Goal: Task Accomplishment & Management: Complete application form

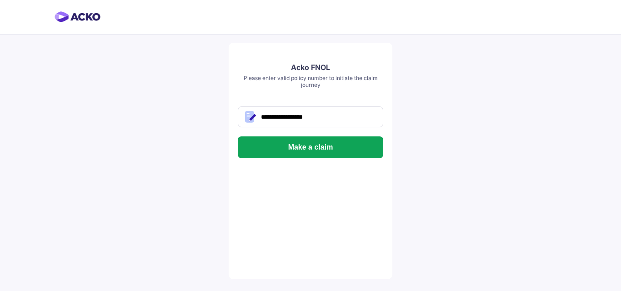
click at [304, 138] on button "Make a claim" at bounding box center [311, 147] width 146 height 22
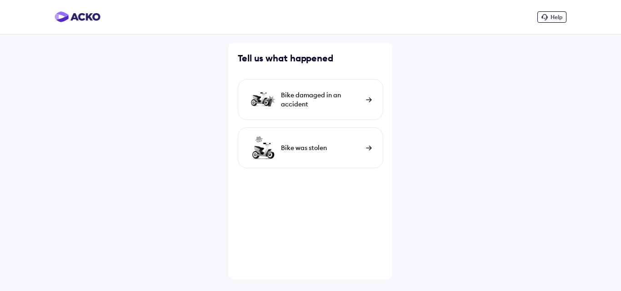
click at [322, 96] on div "Bike damaged in an accident" at bounding box center [321, 100] width 81 height 18
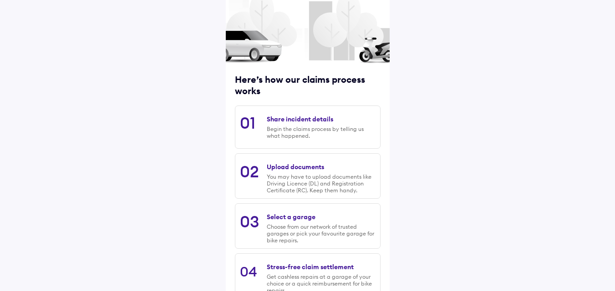
scroll to position [116, 0]
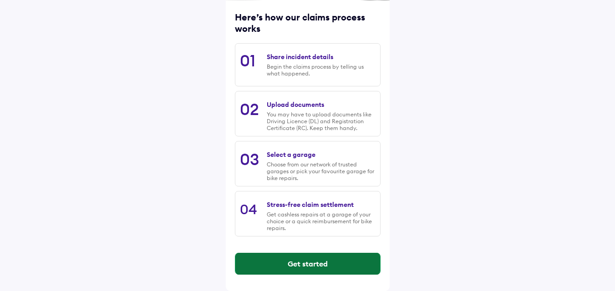
click at [303, 261] on button "Get started" at bounding box center [307, 264] width 145 height 22
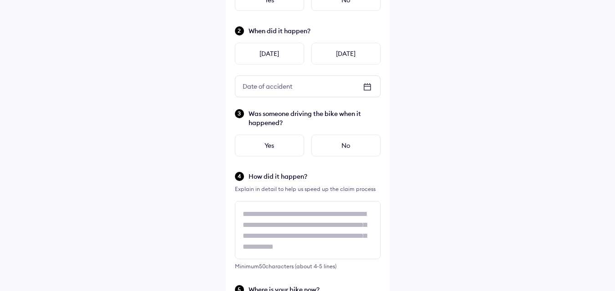
scroll to position [0, 0]
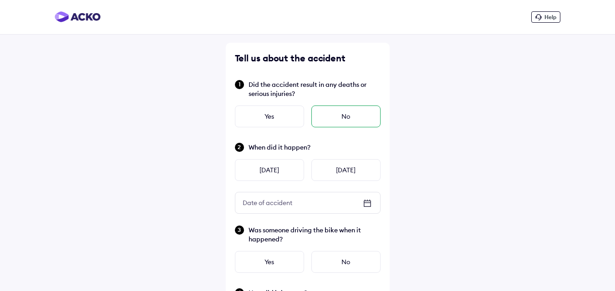
click at [348, 108] on div "No" at bounding box center [345, 117] width 69 height 22
click at [292, 111] on div "Yes" at bounding box center [269, 117] width 69 height 22
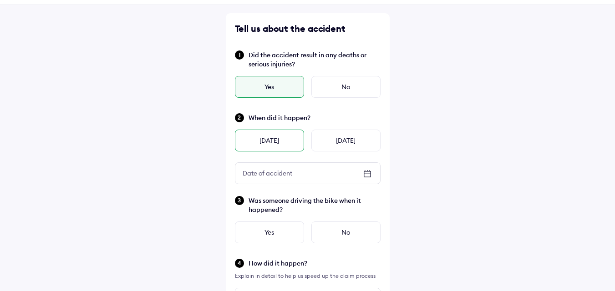
scroll to position [45, 0]
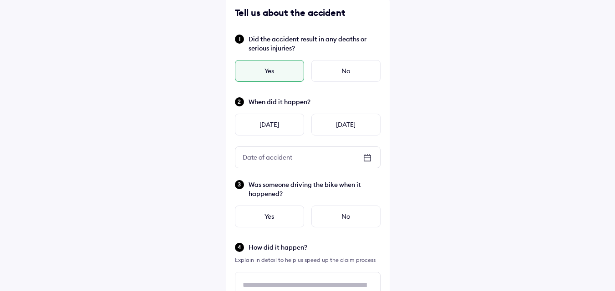
click at [364, 160] on icon at bounding box center [367, 158] width 7 height 6
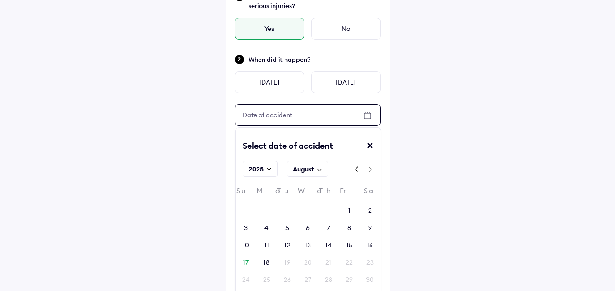
scroll to position [136, 0]
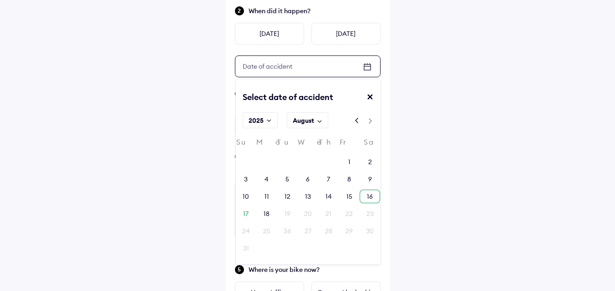
click at [364, 192] on div "16" at bounding box center [369, 197] width 20 height 14
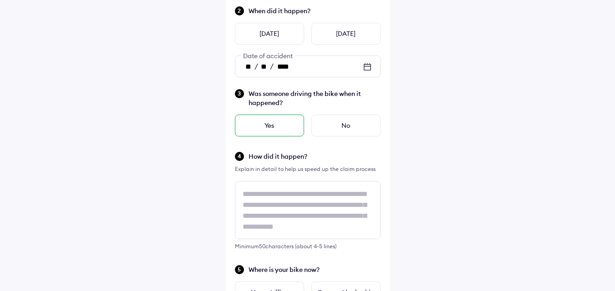
click at [272, 124] on div "Yes" at bounding box center [269, 126] width 69 height 22
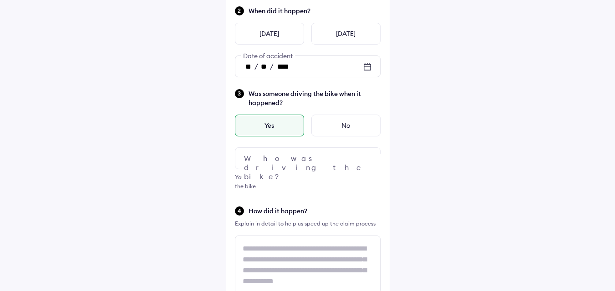
click at [301, 156] on div at bounding box center [308, 158] width 146 height 22
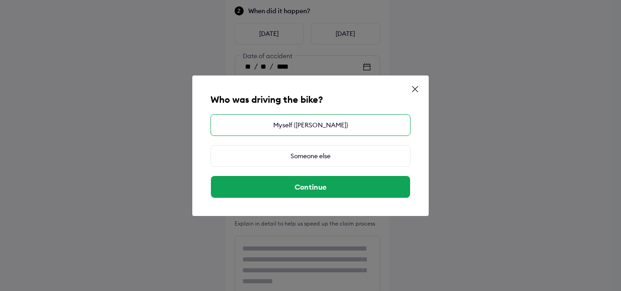
click at [300, 129] on div "Myself ([PERSON_NAME])" at bounding box center [311, 125] width 200 height 22
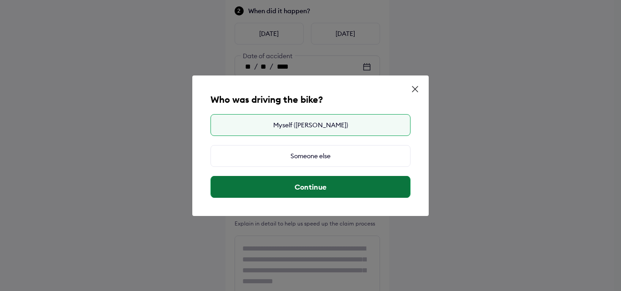
click at [336, 186] on button "Continue" at bounding box center [310, 187] width 199 height 22
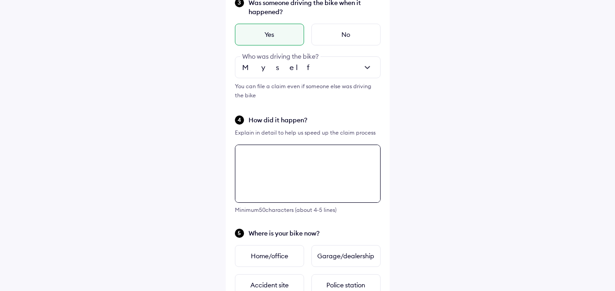
click at [294, 165] on textarea at bounding box center [308, 174] width 146 height 58
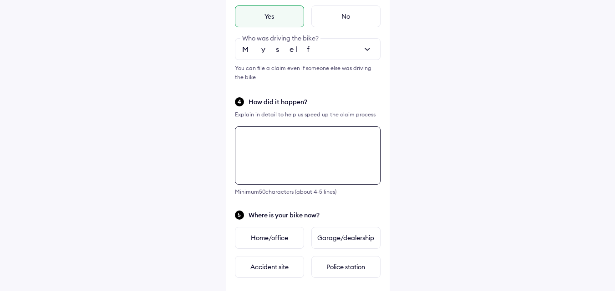
scroll to position [174, 0]
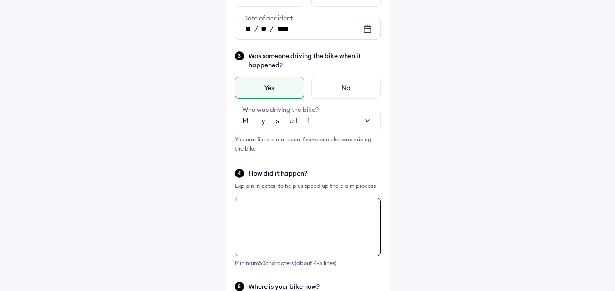
click at [291, 203] on textarea at bounding box center [308, 227] width 146 height 58
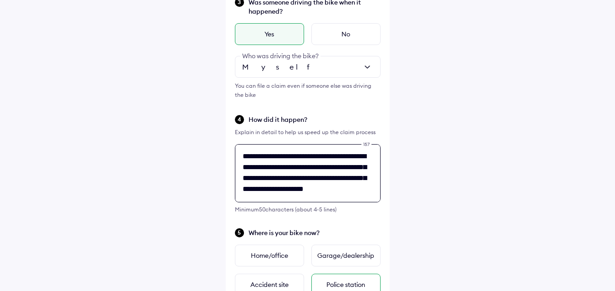
scroll to position [311, 0]
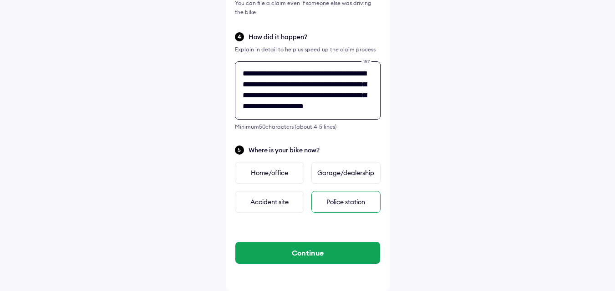
type textarea "**********"
click at [337, 201] on div "Police station" at bounding box center [345, 202] width 69 height 22
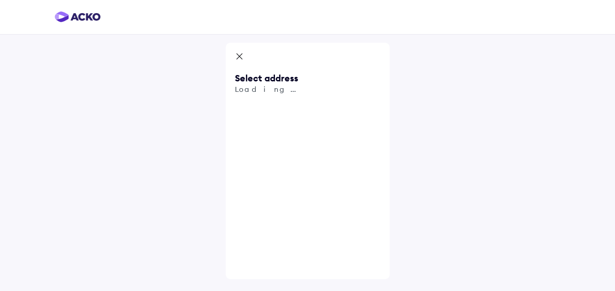
scroll to position [0, 0]
click at [302, 106] on input "text" at bounding box center [311, 106] width 146 height 21
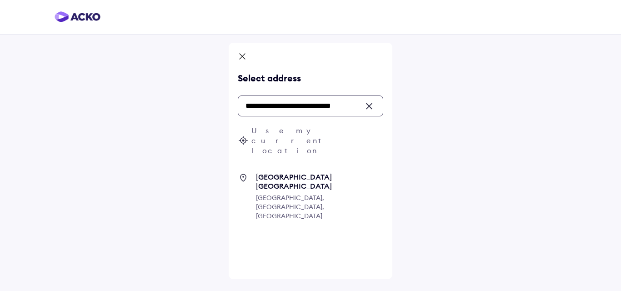
click at [244, 172] on icon at bounding box center [243, 177] width 11 height 11
type input "**********"
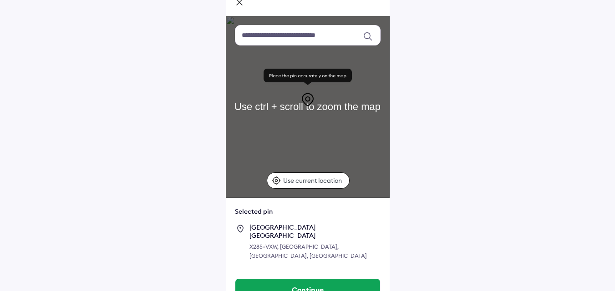
scroll to position [54, 0]
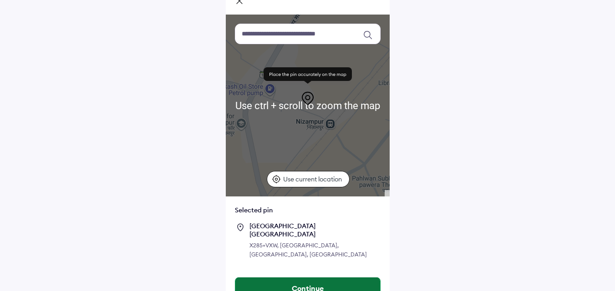
click at [311, 278] on button "Continue" at bounding box center [307, 289] width 145 height 22
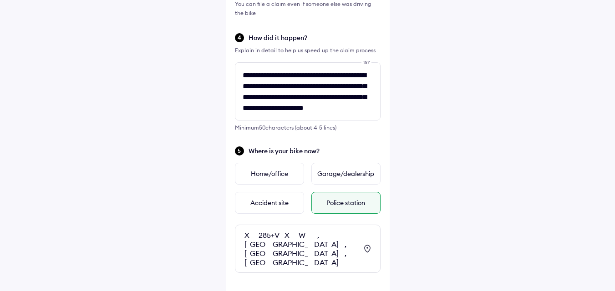
scroll to position [352, 0]
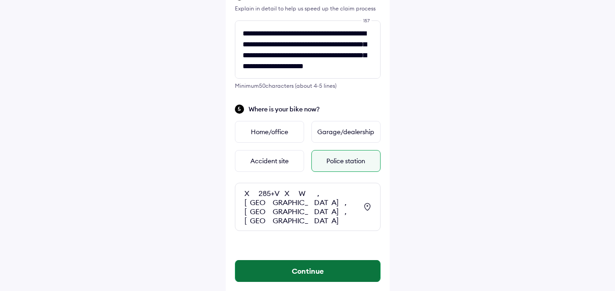
click at [302, 260] on button "Continue" at bounding box center [307, 271] width 145 height 22
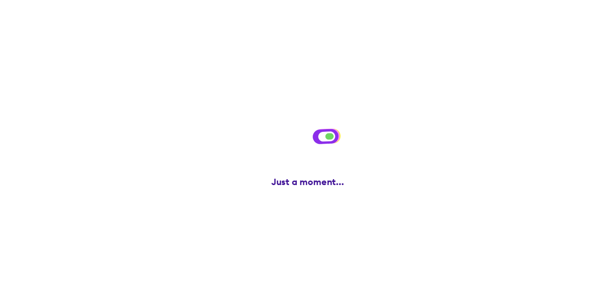
scroll to position [0, 0]
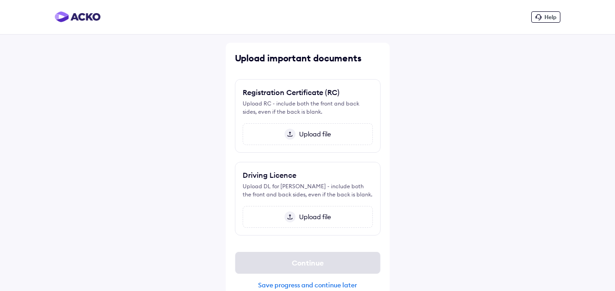
click at [79, 85] on div "Help Upload important documents Registration Certificate (RC) Upload RC - inclu…" at bounding box center [307, 153] width 615 height 306
click at [330, 134] on span "Upload file" at bounding box center [312, 134] width 35 height 8
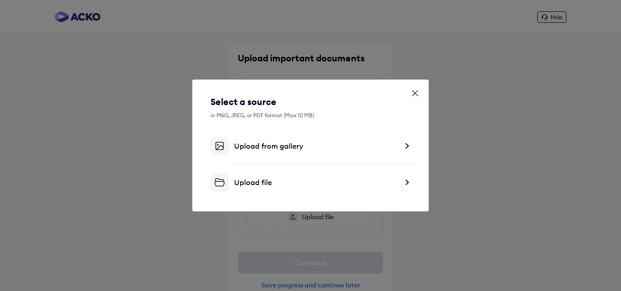
click at [277, 148] on div "Upload from gallery" at bounding box center [316, 145] width 164 height 9
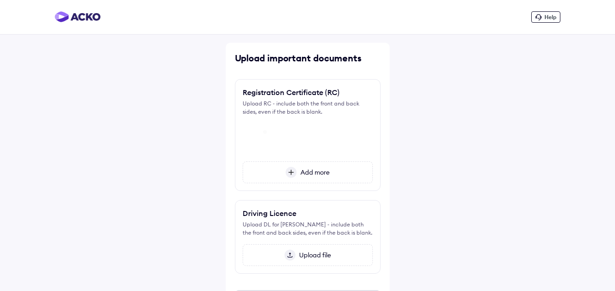
click at [307, 174] on span "Add more" at bounding box center [313, 172] width 33 height 8
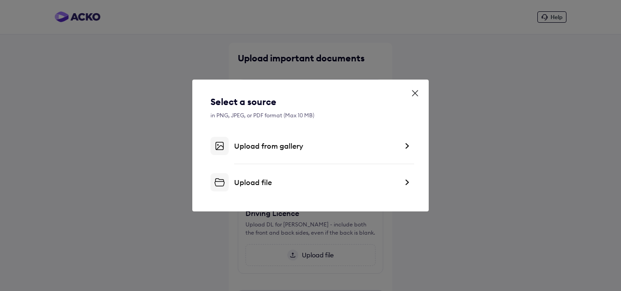
click at [238, 182] on div "Upload file" at bounding box center [316, 182] width 164 height 9
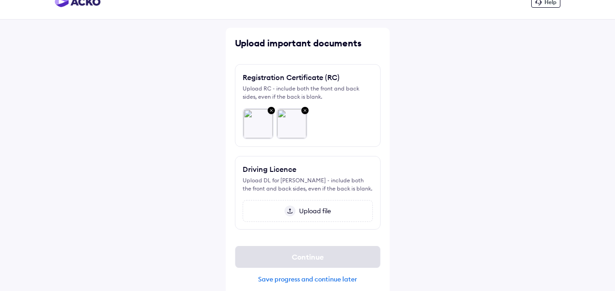
scroll to position [24, 0]
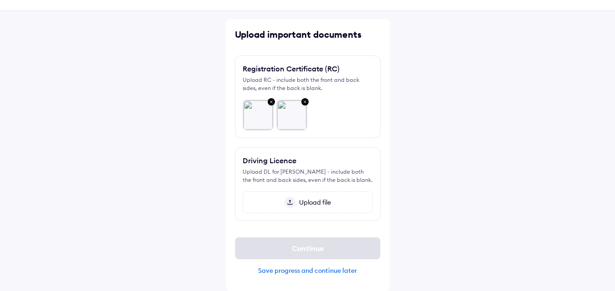
click at [311, 201] on span "Upload file" at bounding box center [312, 202] width 35 height 8
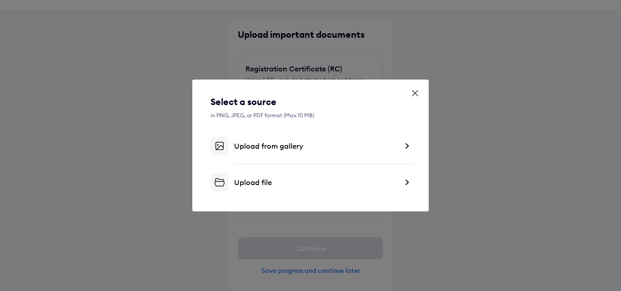
click at [256, 178] on div "Upload file" at bounding box center [316, 182] width 164 height 9
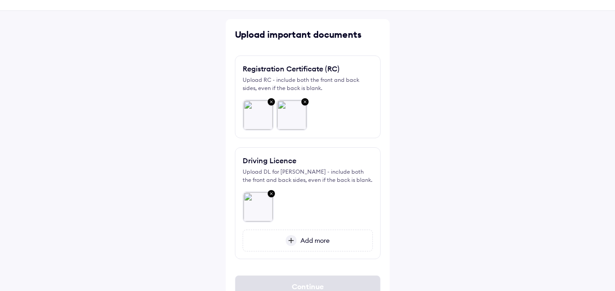
click at [308, 243] on span "Add more" at bounding box center [313, 241] width 33 height 8
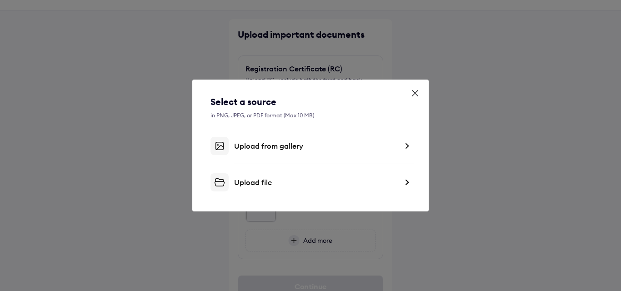
click at [242, 185] on div "Upload file" at bounding box center [316, 182] width 164 height 9
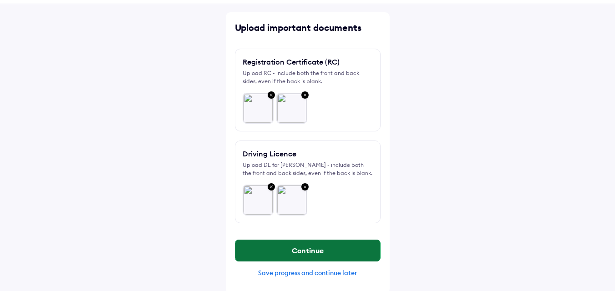
scroll to position [33, 0]
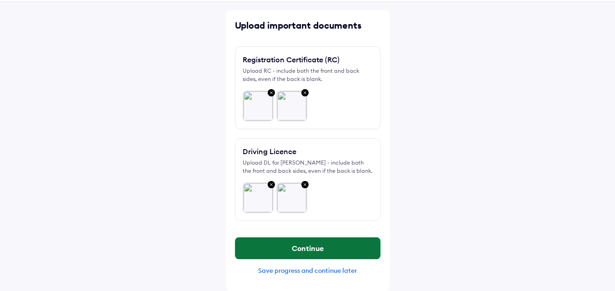
click at [322, 250] on button "Continue" at bounding box center [307, 248] width 145 height 22
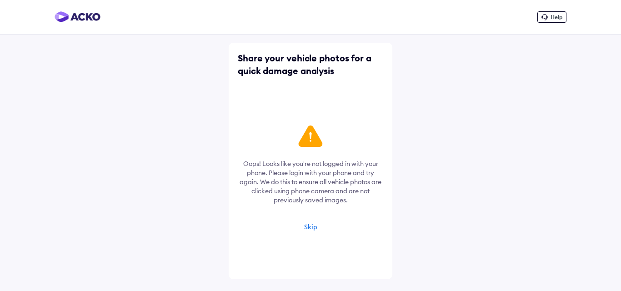
click at [313, 228] on div "Skip" at bounding box center [310, 227] width 13 height 8
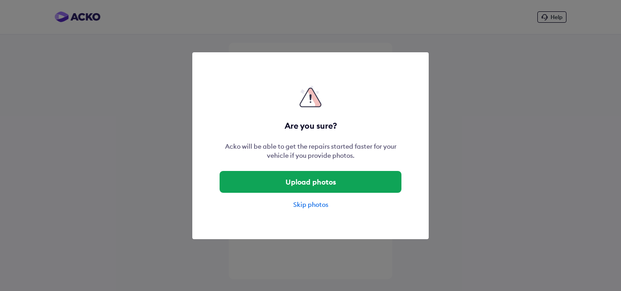
click at [313, 203] on div "Skip photos" at bounding box center [311, 204] width 182 height 9
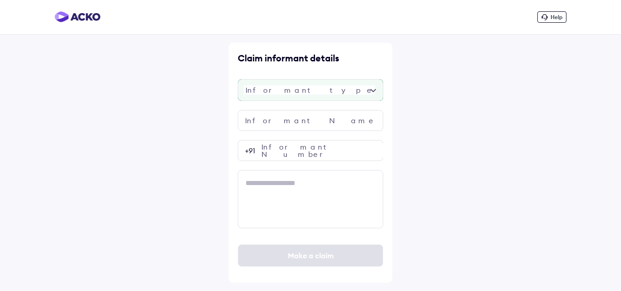
click at [301, 92] on div at bounding box center [311, 90] width 146 height 22
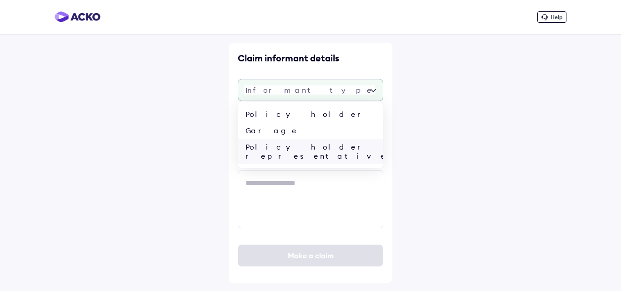
click at [288, 150] on div "Policy holder representative" at bounding box center [310, 151] width 145 height 25
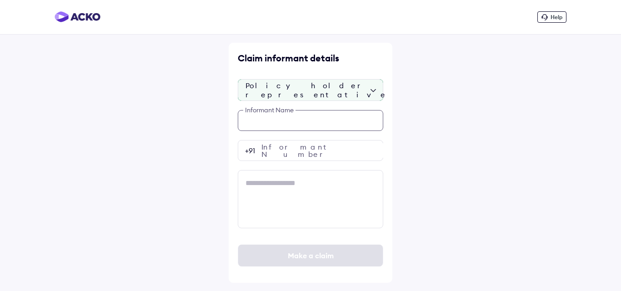
click at [300, 120] on input "text" at bounding box center [311, 120] width 146 height 21
type input "*******"
click at [296, 158] on input "number" at bounding box center [311, 150] width 146 height 21
click at [303, 152] on input "number" at bounding box center [311, 150] width 146 height 21
paste input "**********"
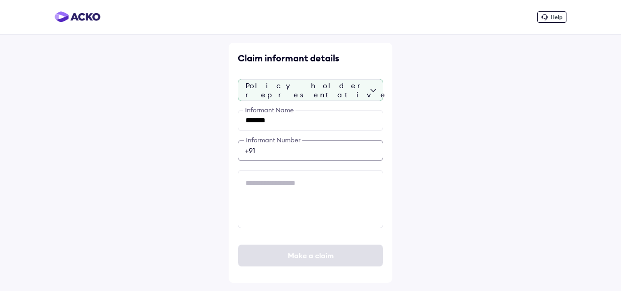
type input "**********"
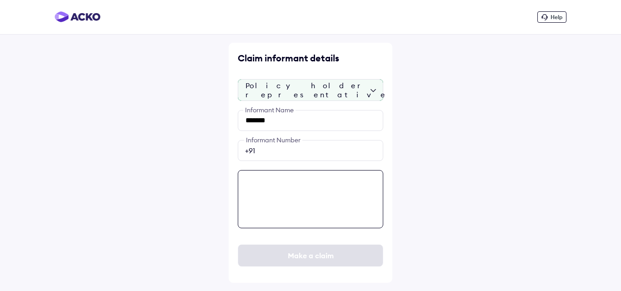
click at [293, 197] on textarea at bounding box center [311, 199] width 146 height 58
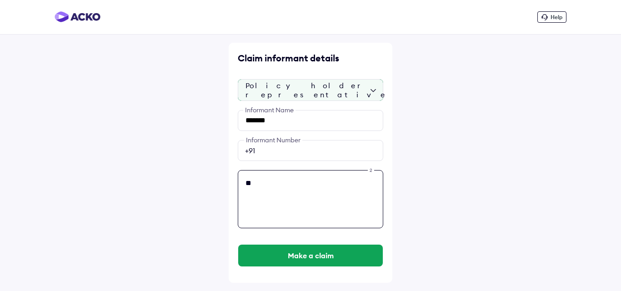
type textarea "*"
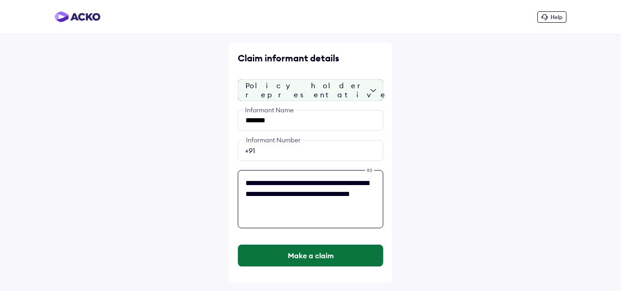
type textarea "**********"
click at [307, 260] on button "Make a claim" at bounding box center [310, 256] width 145 height 22
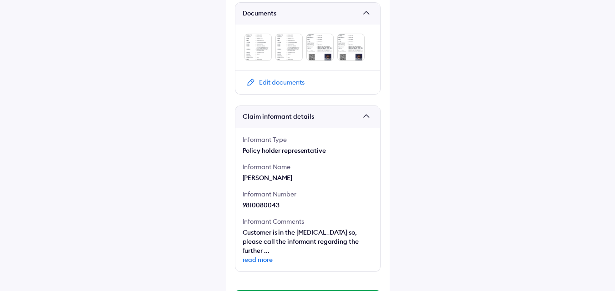
scroll to position [494, 0]
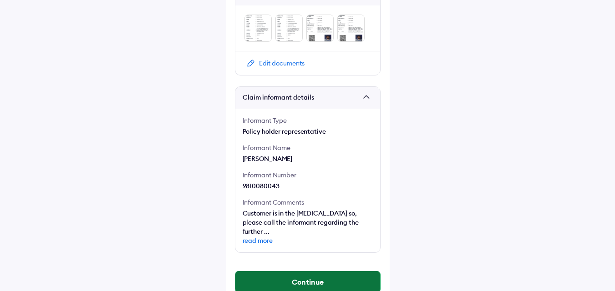
click at [287, 271] on button "Continue" at bounding box center [307, 282] width 145 height 22
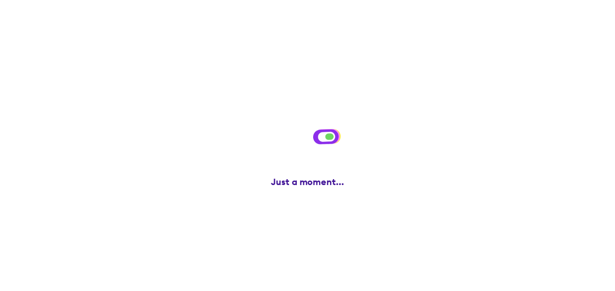
scroll to position [0, 0]
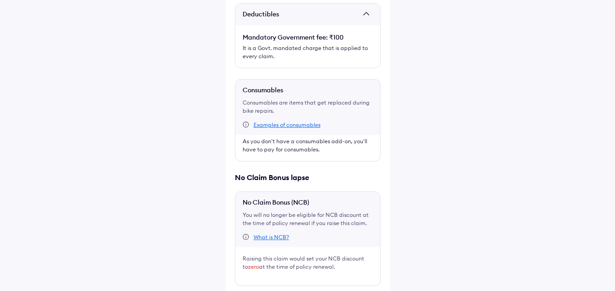
scroll to position [243, 0]
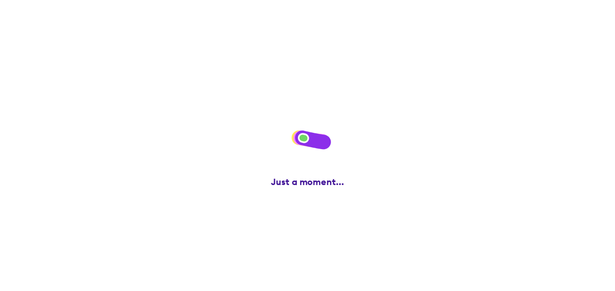
scroll to position [0, 0]
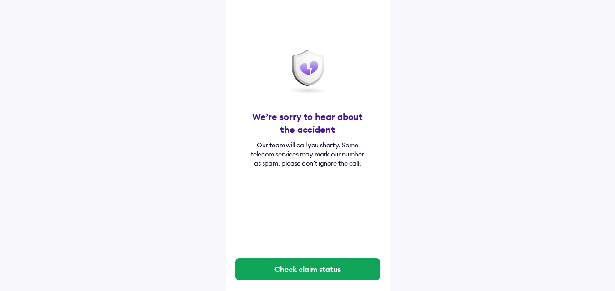
scroll to position [66, 0]
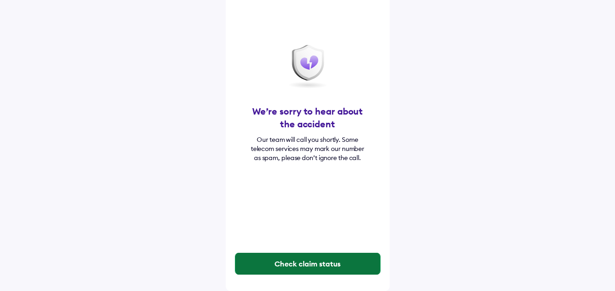
click at [321, 266] on button "Check claim status" at bounding box center [307, 264] width 145 height 22
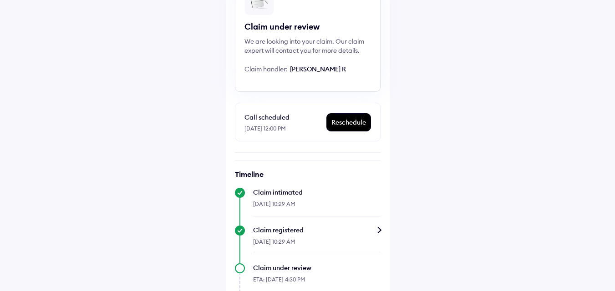
scroll to position [83, 0]
